Goal: Task Accomplishment & Management: Use online tool/utility

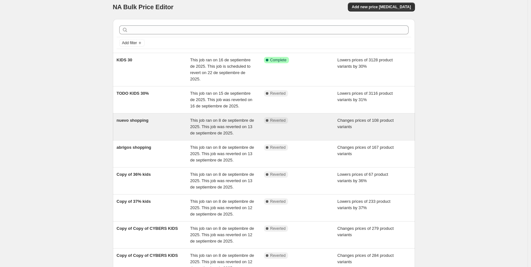
scroll to position [130, 0]
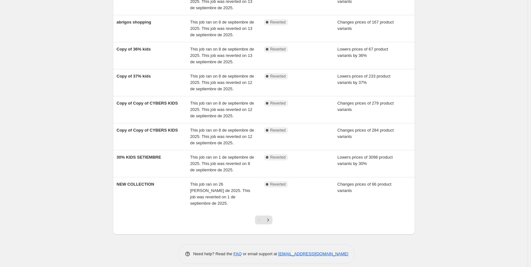
click at [274, 211] on div at bounding box center [264, 222] width 26 height 24
click at [272, 215] on button "Next" at bounding box center [267, 219] width 9 height 9
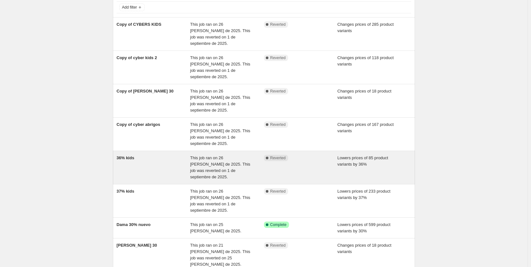
scroll to position [95, 0]
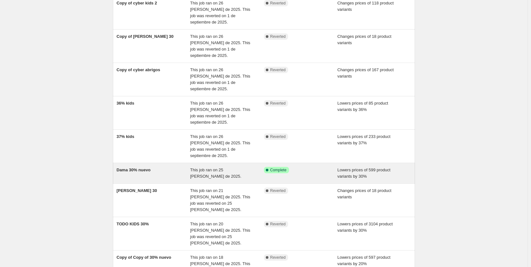
click at [172, 163] on div "Dama 30% nuevo This job ran on 25 [PERSON_NAME] de 2025. Success Complete Compl…" at bounding box center [264, 173] width 302 height 20
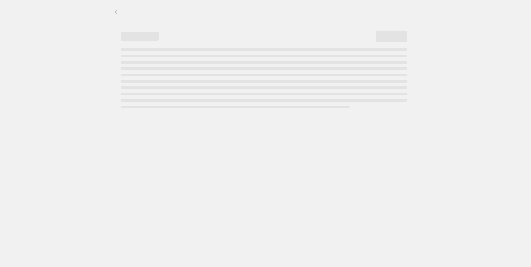
select select "percentage"
select select "not_equal"
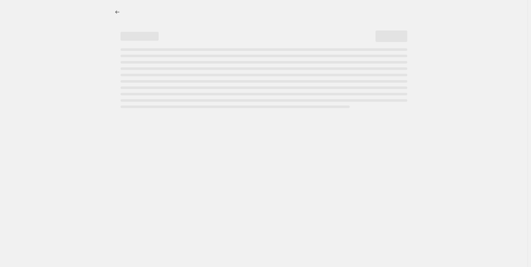
select select "not_equal"
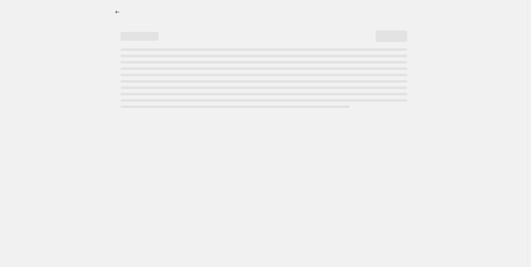
select select "not_equal"
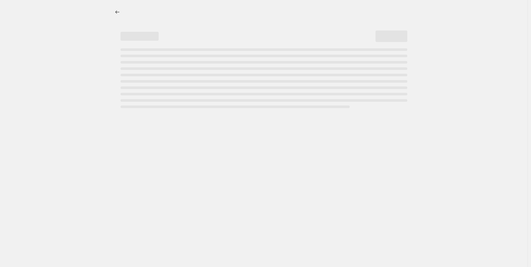
select select "not_equal"
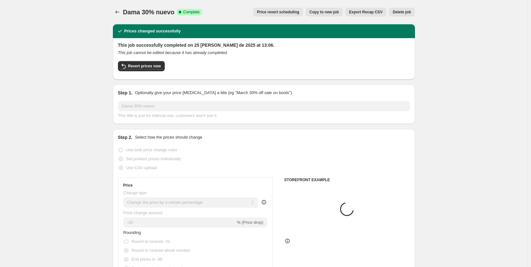
select select "collection"
click at [396, 12] on span "Delete job" at bounding box center [401, 12] width 18 height 5
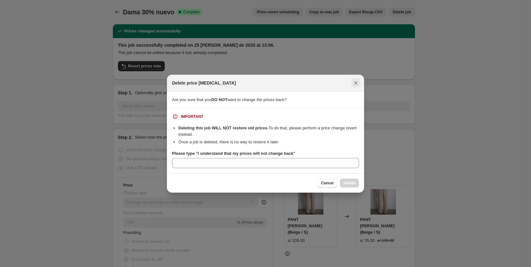
click at [353, 85] on icon "Close" at bounding box center [355, 83] width 6 height 6
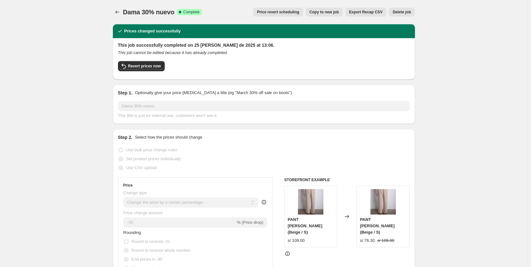
click at [119, 66] on div "This job successfully completed on 25 de agosto de 2025 at 13:06. This job cann…" at bounding box center [264, 58] width 302 height 41
click at [132, 67] on span "Revert prices now" at bounding box center [144, 66] width 33 height 5
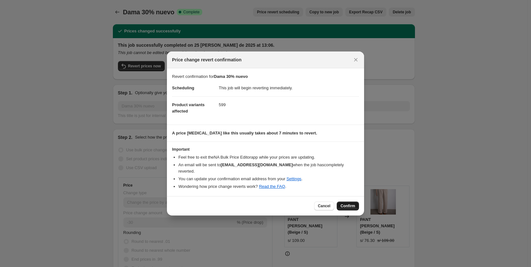
click at [351, 204] on span "Confirm" at bounding box center [347, 205] width 15 height 5
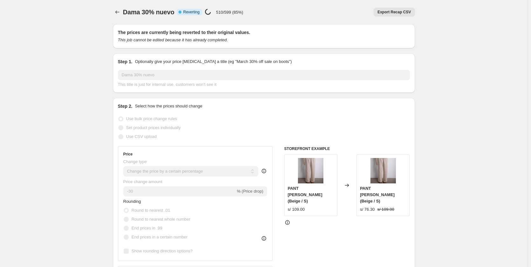
select select "percentage"
select select "collection"
select select "not_equal"
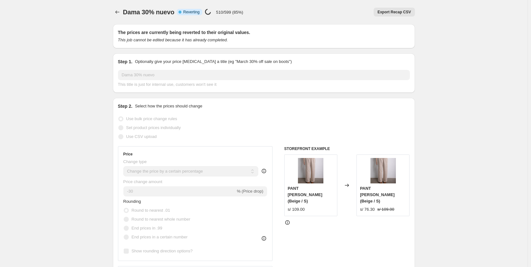
select select "not_equal"
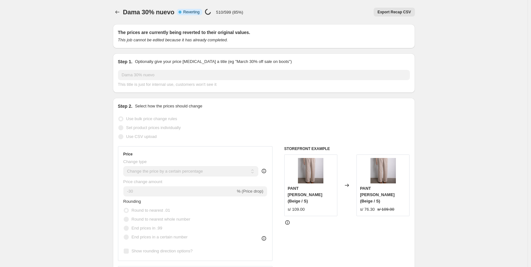
select select "not_equal"
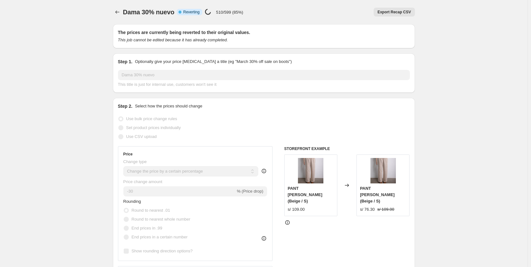
select select "not_equal"
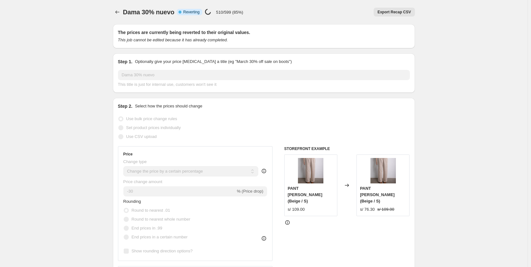
select select "not_equal"
